Goal: Task Accomplishment & Management: Use online tool/utility

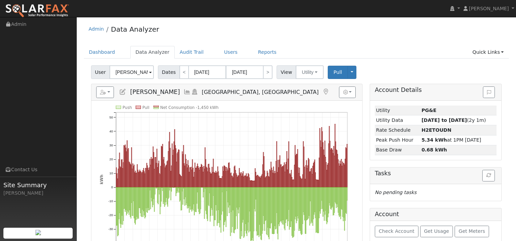
click at [307, 49] on ul "Dashboard Data Analyzer Audit Trail Users Reports Quick Links Quick Add Quick C…" at bounding box center [296, 52] width 425 height 13
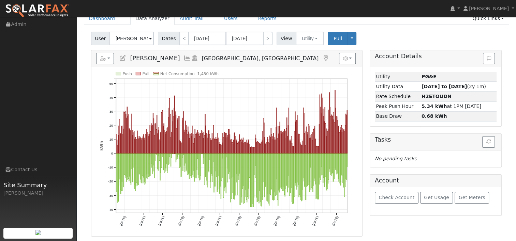
scroll to position [34, 0]
click at [397, 228] on div "Account Details Issue History Date By Flag Comment Type No Issue History Loadin…" at bounding box center [435, 184] width 139 height 269
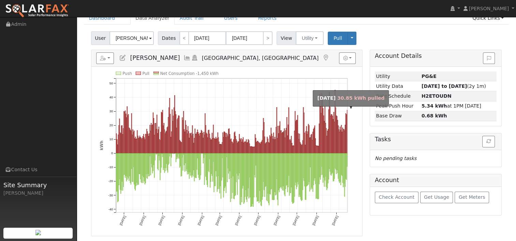
click at [347, 146] on rect "onclick=""" at bounding box center [347, 131] width 0 height 43
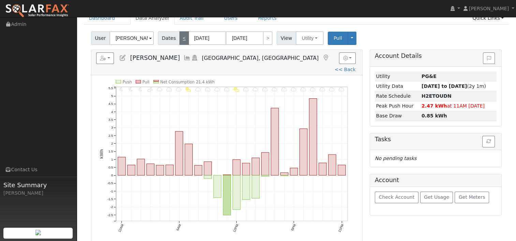
click at [184, 39] on link "<" at bounding box center [184, 38] width 10 height 14
type input "09/17/2025"
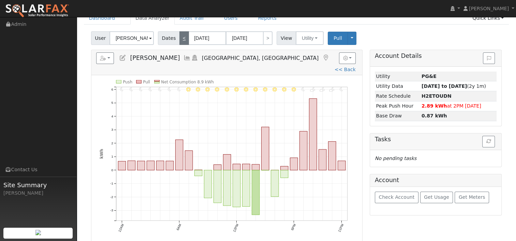
click at [179, 39] on link "<" at bounding box center [184, 38] width 10 height 14
type input "09/16/2025"
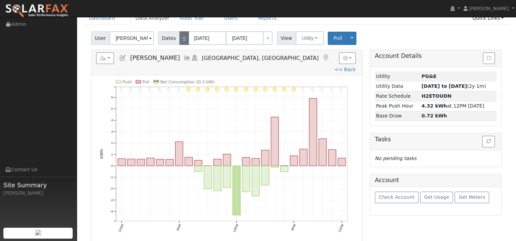
click at [181, 36] on link "<" at bounding box center [184, 38] width 10 height 14
type input "09/15/2025"
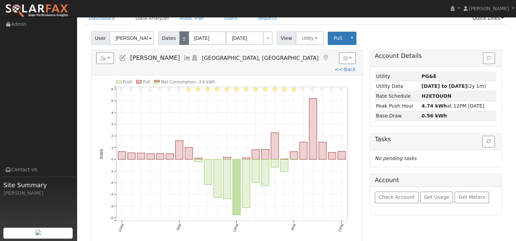
scroll to position [0, 0]
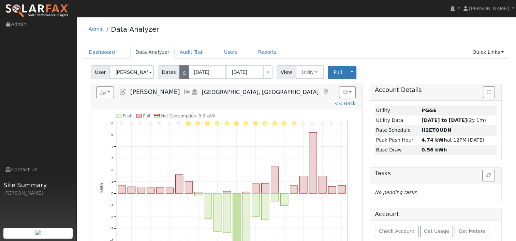
click at [183, 72] on link "<" at bounding box center [184, 72] width 10 height 14
type input "09/14/2025"
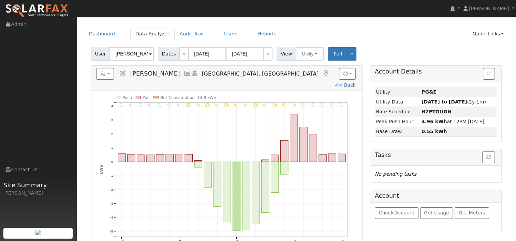
scroll to position [34, 0]
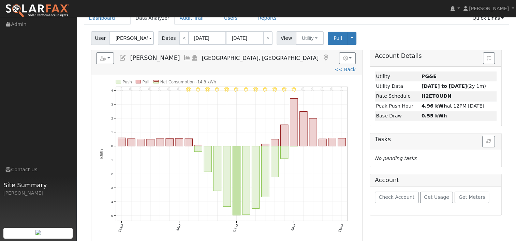
click at [307, 61] on h5 "Reports Scenario Health Check Energy Audit Account Timeline User Audit Trail In…" at bounding box center [226, 58] width 261 height 12
click at [179, 37] on link "<" at bounding box center [184, 38] width 10 height 14
type input "09/13/2025"
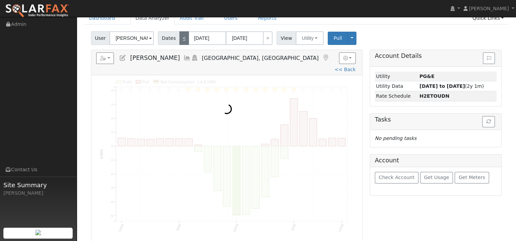
scroll to position [0, 0]
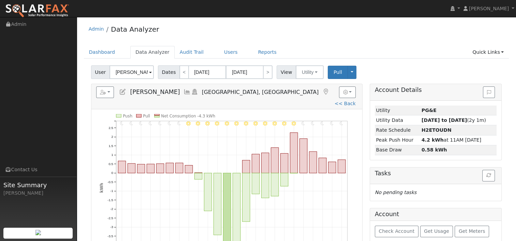
click at [179, 38] on div "Admin Data Analyzer" at bounding box center [296, 30] width 425 height 21
click at [181, 76] on link "<" at bounding box center [184, 72] width 10 height 14
type input "09/12/2025"
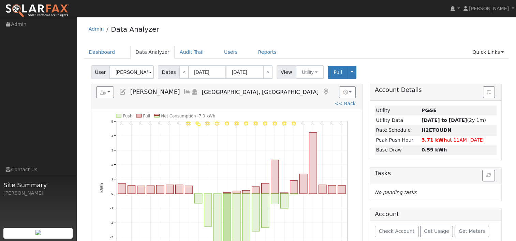
scroll to position [34, 0]
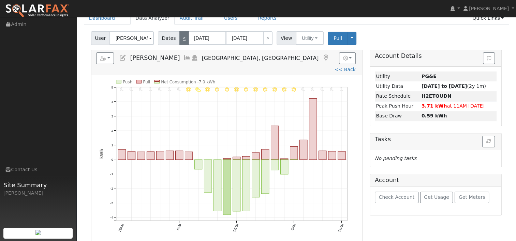
click at [179, 36] on link "<" at bounding box center [184, 38] width 10 height 14
type input "09/11/2025"
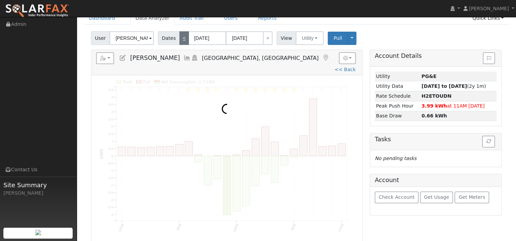
scroll to position [0, 0]
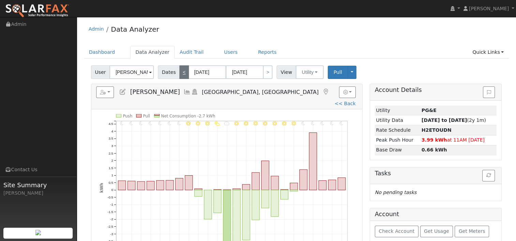
click at [181, 38] on div "Admin Data Analyzer" at bounding box center [296, 30] width 425 height 21
click at [181, 75] on link "<" at bounding box center [184, 72] width 10 height 14
type input "09/10/2025"
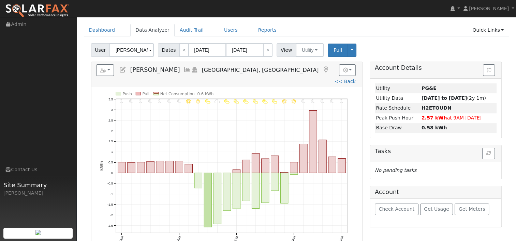
scroll to position [34, 0]
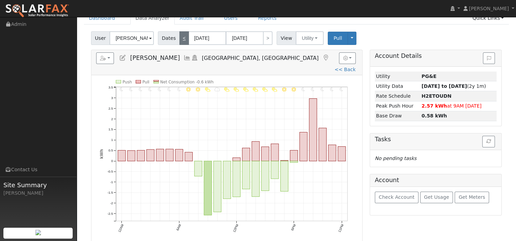
click at [181, 38] on link "<" at bounding box center [184, 38] width 10 height 14
type input "09/09/2025"
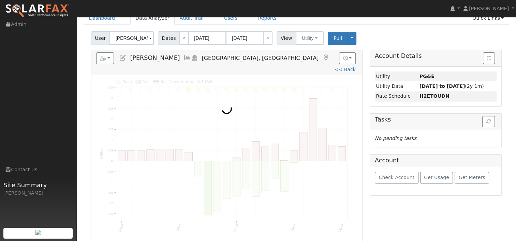
scroll to position [0, 0]
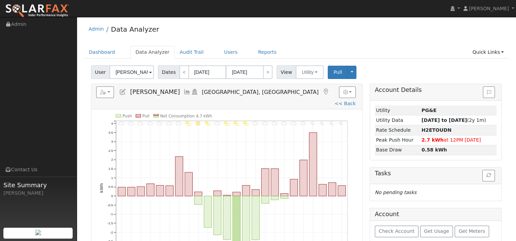
click at [182, 39] on div "Admin Data Analyzer" at bounding box center [296, 30] width 425 height 21
click at [305, 92] on h5 "Reports Scenario Health Check Energy Audit Account Timeline User Audit Trail In…" at bounding box center [226, 93] width 261 height 12
click at [182, 70] on link "<" at bounding box center [184, 72] width 10 height 14
type input "09/08/2025"
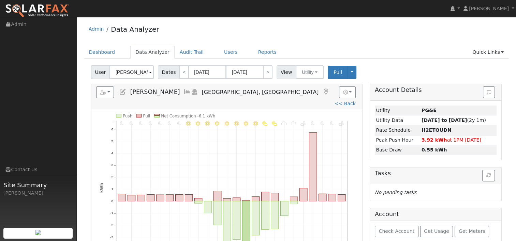
click at [334, 101] on link "<< Back" at bounding box center [344, 103] width 21 height 5
type input "09/19/2024"
type input "09/18/2025"
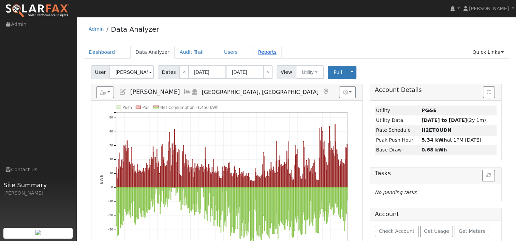
click at [253, 52] on link "Reports" at bounding box center [267, 52] width 29 height 13
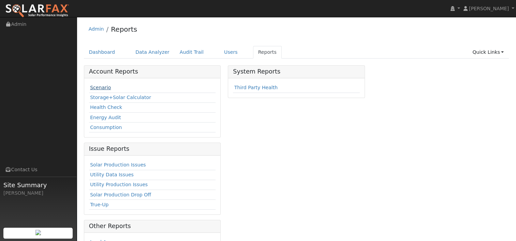
click at [96, 88] on link "Scenario" at bounding box center [100, 87] width 21 height 5
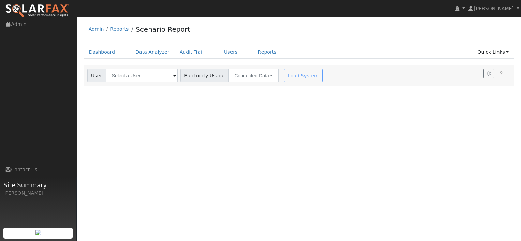
click at [173, 75] on span at bounding box center [174, 76] width 3 height 8
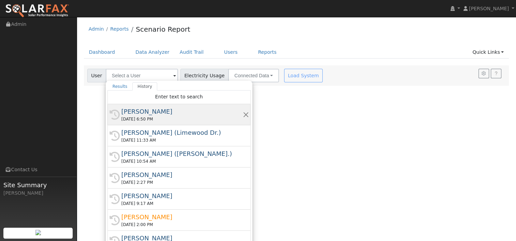
click at [154, 115] on div "[PERSON_NAME]" at bounding box center [181, 111] width 121 height 9
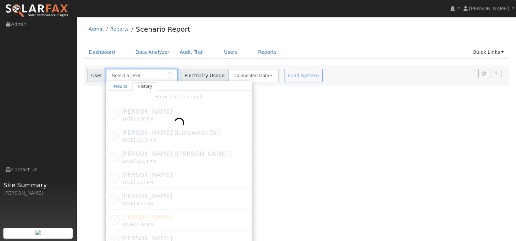
type input "[PERSON_NAME]"
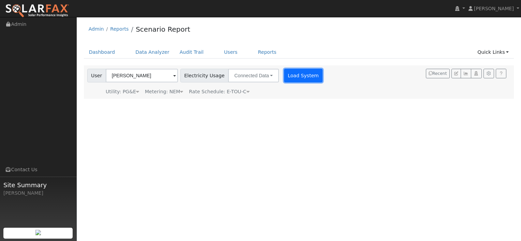
click at [289, 75] on button "Load System" at bounding box center [303, 76] width 39 height 14
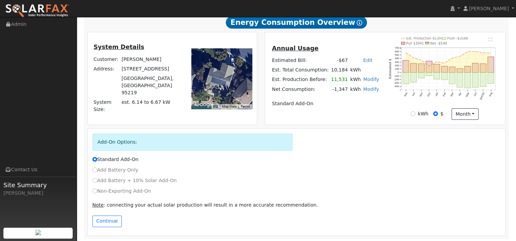
scroll to position [124, 0]
click at [94, 189] on input "Non-Exporting Add-On" at bounding box center [94, 190] width 5 height 5
radio input "true"
radio input "false"
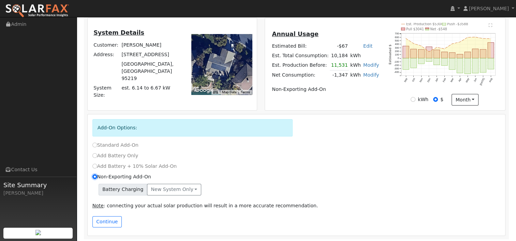
scroll to position [138, 0]
click at [105, 219] on button "Continue" at bounding box center [106, 222] width 29 height 12
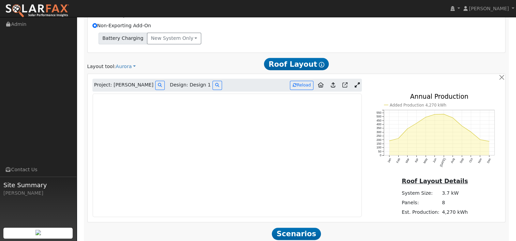
scroll to position [304, 0]
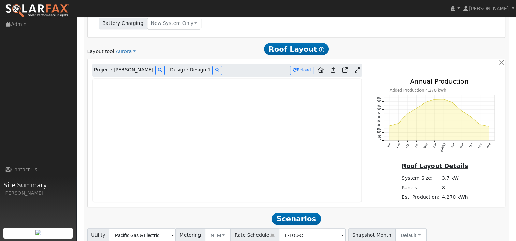
click at [358, 71] on icon at bounding box center [356, 69] width 5 height 5
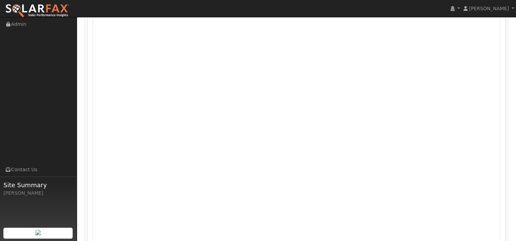
scroll to position [373, 0]
